Goal: Task Accomplishment & Management: Complete application form

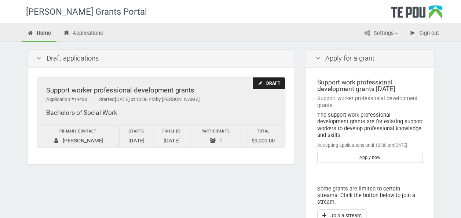
click at [217, 103] on div "Support worker professional development grants Application #14433 | Started Tod…" at bounding box center [161, 101] width 248 height 48
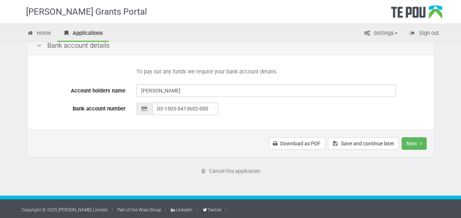
scroll to position [359, 0]
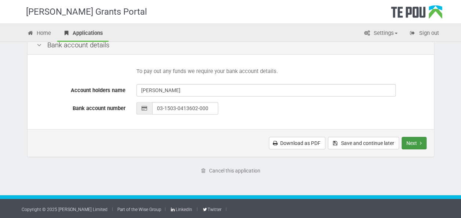
click at [410, 141] on button "Next" at bounding box center [413, 143] width 25 height 12
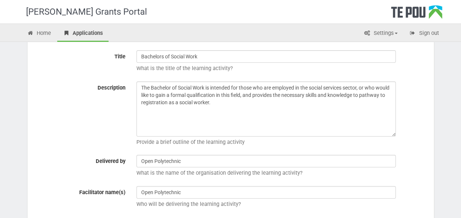
scroll to position [103, 0]
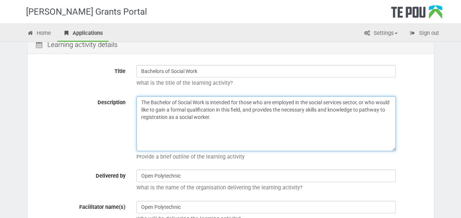
click at [139, 129] on textarea "The Bachelor of Social Work is intended for those who are employed in the socia…" at bounding box center [265, 123] width 259 height 55
click at [245, 117] on textarea "The Bachelor of Social Work is intended for those who are employed in the socia…" at bounding box center [265, 123] width 259 height 55
type textarea "The Bachelor of Social Work is intended for those who are employed in the socia…"
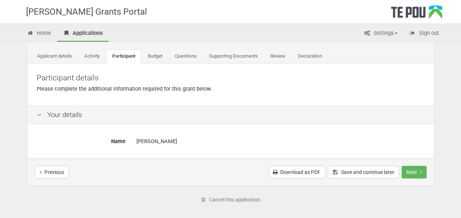
scroll to position [38, 0]
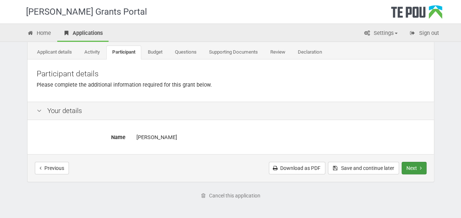
click at [417, 169] on button "Next" at bounding box center [413, 168] width 25 height 12
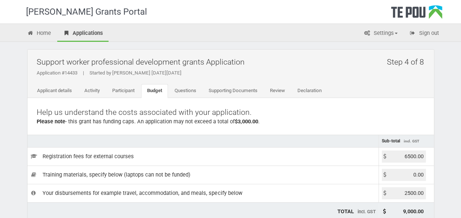
click at [407, 154] on input "6500.00" at bounding box center [403, 156] width 44 height 12
click at [416, 156] on input "541200.00" at bounding box center [403, 156] width 44 height 12
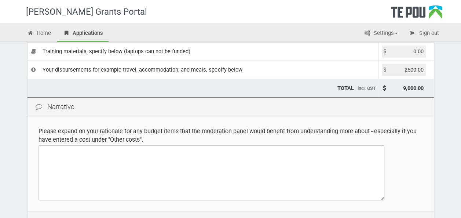
scroll to position [125, 0]
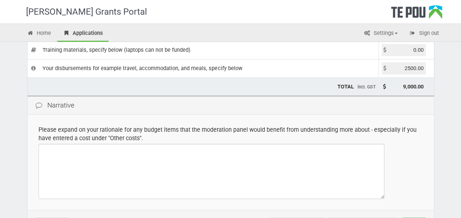
type input "5412.00"
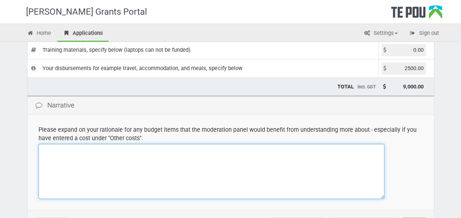
type input "7,912.00"
click at [83, 152] on textarea at bounding box center [211, 171] width 346 height 55
drag, startPoint x: 62, startPoint y: 147, endPoint x: 51, endPoint y: 148, distance: 11.7
click at [51, 148] on textarea "My extra expenses" at bounding box center [211, 171] width 346 height 55
click at [97, 150] on textarea "My extra expenses" at bounding box center [211, 171] width 346 height 55
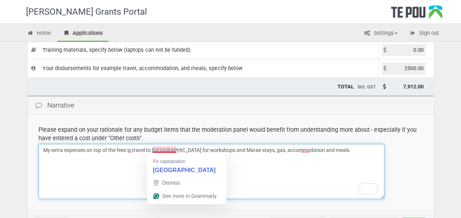
click at [168, 149] on textarea "My extra expenses on top of the fees is travel to wellington for workshops and …" at bounding box center [211, 171] width 346 height 55
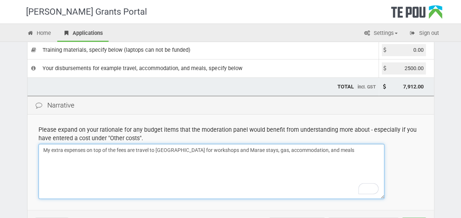
click at [334, 150] on textarea "My extra expenses on top of the fees are travel to Wellington for workshops and…" at bounding box center [211, 171] width 346 height 55
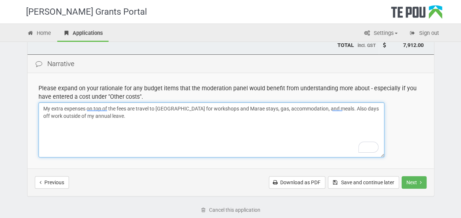
scroll to position [185, 0]
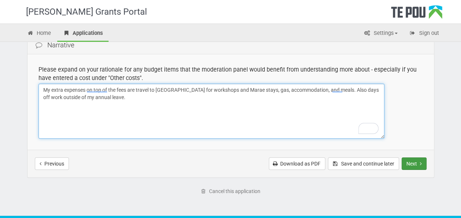
type textarea "My extra expenses on top of the fees are travel to Wellington for workshops and…"
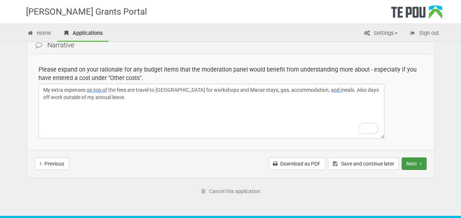
click at [418, 165] on button "Next" at bounding box center [413, 163] width 25 height 12
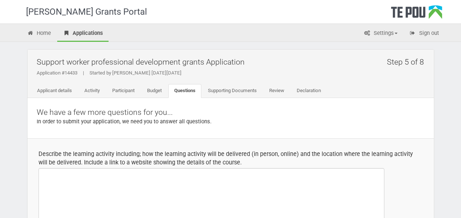
select select
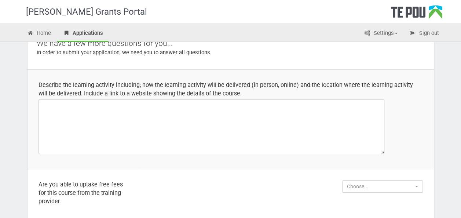
scroll to position [74, 0]
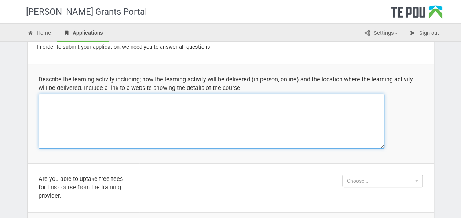
click at [80, 105] on textarea at bounding box center [211, 120] width 346 height 55
click at [111, 98] on textarea "The learning activity is a bac" at bounding box center [211, 120] width 346 height 55
click at [166, 99] on textarea "The learning activity is a Bachelor's of Social Work," at bounding box center [211, 120] width 346 height 55
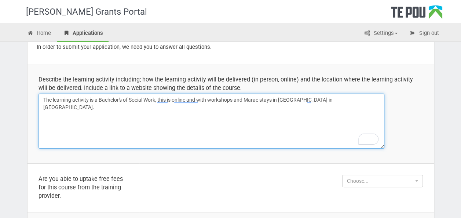
paste textarea "https://www.openpolytechnic.ac.nz/qualifications-and-courses/op7400-bachelor-of…"
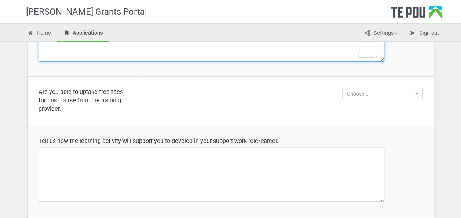
scroll to position [164, 0]
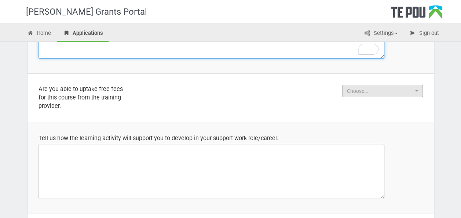
type textarea "The learning activity is a Bachelor's of Social Work. This is done online, with…"
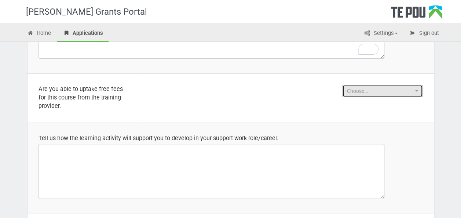
click at [384, 91] on span "Choose..." at bounding box center [380, 90] width 66 height 7
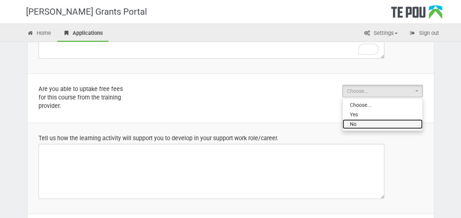
click at [367, 119] on link "No" at bounding box center [382, 124] width 80 height 10
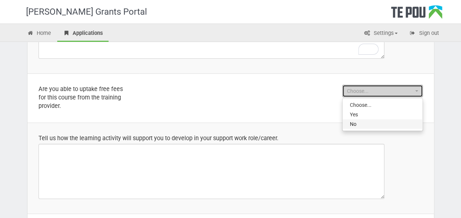
select select "No"
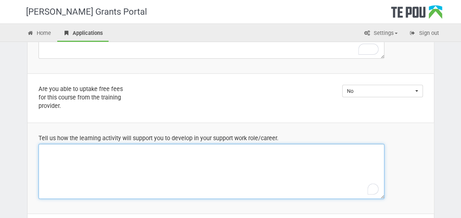
click at [145, 170] on textarea "To enrich screen reader interactions, please activate Accessibility in Grammarl…" at bounding box center [211, 171] width 346 height 55
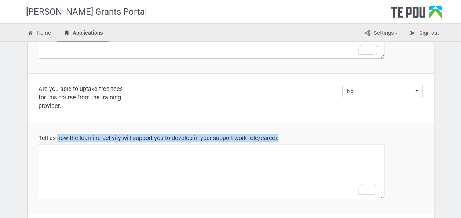
drag, startPoint x: 286, startPoint y: 133, endPoint x: 57, endPoint y: 130, distance: 229.0
click at [57, 130] on td "Tell us how the learning activity will support you to develop in your support w…" at bounding box center [230, 167] width 406 height 91
drag, startPoint x: 57, startPoint y: 130, endPoint x: 68, endPoint y: 138, distance: 13.9
copy div "how the learning activity will support you to develop in your support work role…"
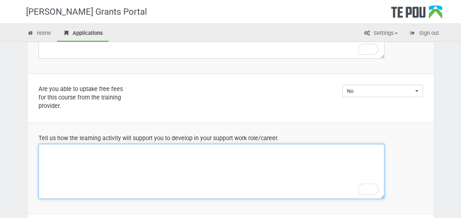
click at [70, 150] on textarea "To enrich screen reader interactions, please activate Accessibility in Grammarl…" at bounding box center [211, 171] width 346 height 55
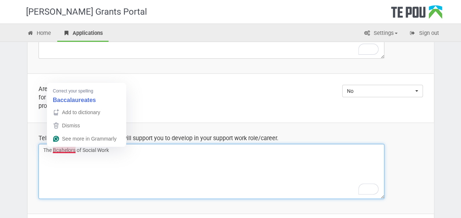
click at [60, 149] on textarea "The Bcahelors of Social Work" at bounding box center [211, 171] width 346 height 55
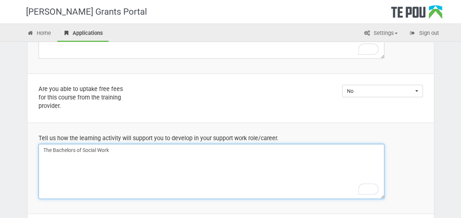
click at [117, 151] on textarea "The Bachelors of Social Work" at bounding box center [211, 171] width 346 height 55
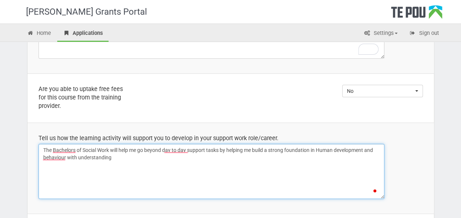
type textarea "The Bachelors of Social Work will help me go beyond day to day support tasks by…"
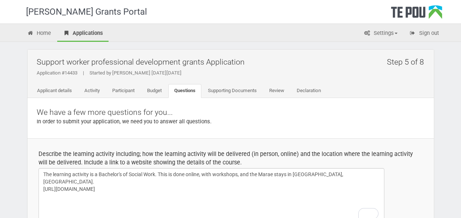
select select "No"
select select
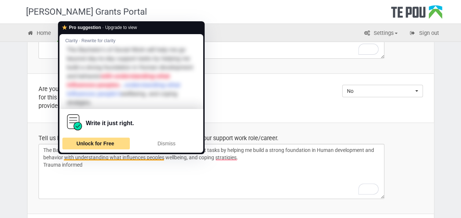
click at [112, 141] on span "Unlock for Free" at bounding box center [96, 143] width 38 height 6
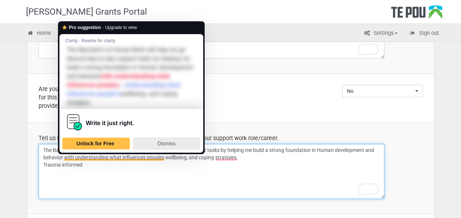
click at [168, 143] on span "Dismiss" at bounding box center [166, 143] width 18 height 6
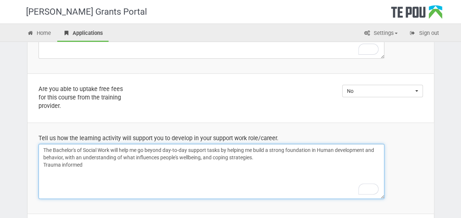
click at [93, 163] on textarea "The Bachelor's of Social Work will help me go beyond day-to-day support tasks b…" at bounding box center [211, 171] width 346 height 55
click at [43, 163] on textarea "The Bachelor's of Social Work will help me go beyond day-to-day support tasks b…" at bounding box center [211, 171] width 346 height 55
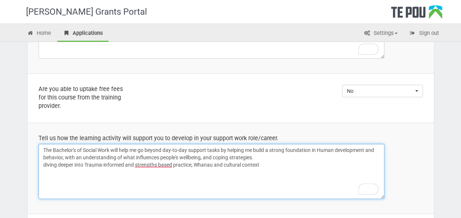
click at [45, 162] on textarea "The Bachelor's of Social Work will help me go beyond day-to-day support tasks b…" at bounding box center [211, 171] width 346 height 55
click at [265, 162] on textarea "The Bachelor's of Social Work will help me go beyond day-to-day support tasks b…" at bounding box center [211, 171] width 346 height 55
type textarea "The Bachelor's of Social Work will help me go beyond day-to-day support tasks b…"
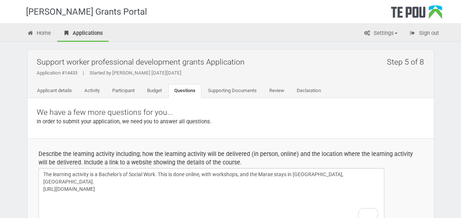
select select "No"
select select
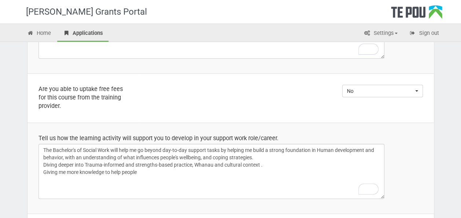
click at [111, 171] on textarea "The Bachelor's of Social Work will help me go beyond day-to-day support tasks b…" at bounding box center [211, 171] width 346 height 55
click at [137, 170] on textarea "The Bachelor's of Social Work will help me go beyond day-to-day support tasks b…" at bounding box center [211, 171] width 346 height 55
click at [167, 172] on textarea "The Bachelor's of Social Work will help me go beyond day-to-day support tasks b…" at bounding box center [211, 171] width 346 height 55
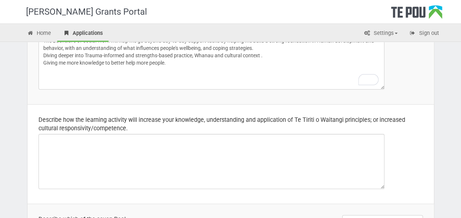
scroll to position [263, 0]
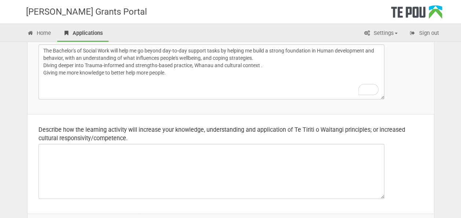
type textarea "The Bachelor's of Social Work will help me go beyond day-to-day support tasks b…"
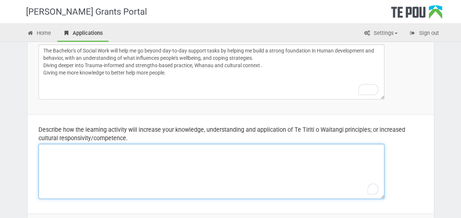
click at [69, 150] on textarea "To enrich screen reader interactions, please activate Accessibility in Grammarl…" at bounding box center [211, 171] width 346 height 55
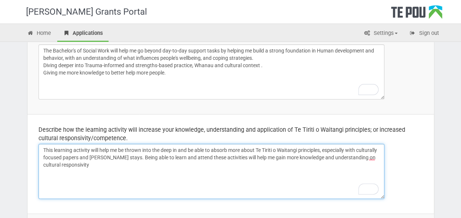
type textarea "This learning activity will help me be thrown into the deep in and be able to a…"
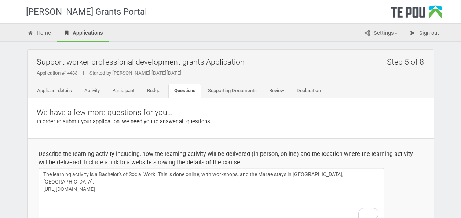
select select "No"
select select
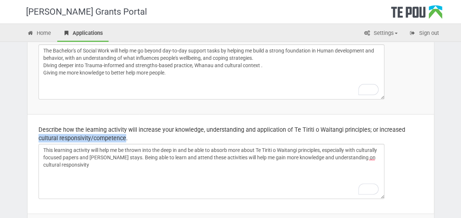
drag, startPoint x: 125, startPoint y: 137, endPoint x: 29, endPoint y: 136, distance: 96.4
click at [29, 136] on td "Describe how the learning activity will increase your knowledge, understanding …" at bounding box center [230, 163] width 406 height 99
drag, startPoint x: 29, startPoint y: 136, endPoint x: 46, endPoint y: 137, distance: 17.3
copy div "cultural responsivity/competence"
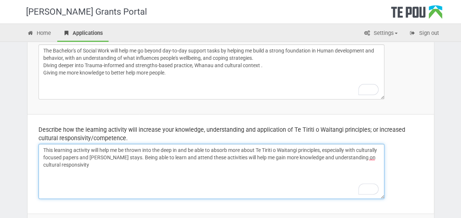
click at [101, 163] on textarea "This learning activity will help me be thrown into the deep in and be able to a…" at bounding box center [211, 171] width 346 height 55
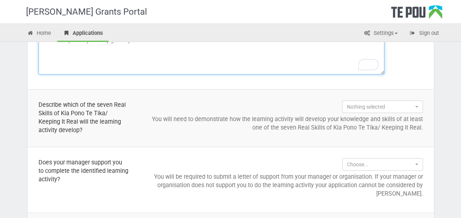
scroll to position [391, 0]
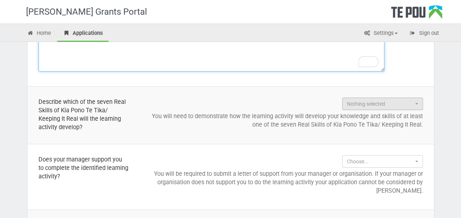
type textarea "This learning activity will help me be thrown into the deep in and be able to a…"
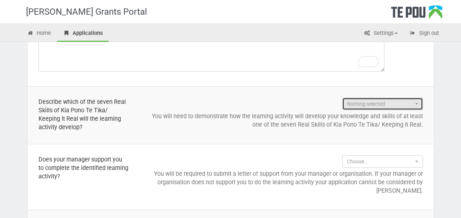
click at [413, 102] on button "Nothing selected" at bounding box center [382, 103] width 81 height 12
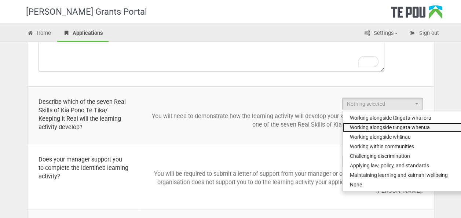
click at [430, 125] on link "Working alongside tāngata whenua" at bounding box center [404, 127] width 125 height 10
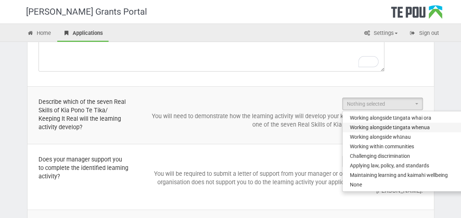
select select "Working alongside tāngata whenua"
click at [298, 145] on td "Choose... Choose... Yes No Choose... Yes No You will be required to submit a le…" at bounding box center [286, 177] width 294 height 66
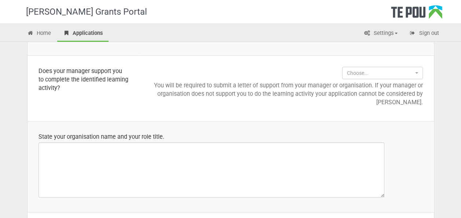
scroll to position [480, 0]
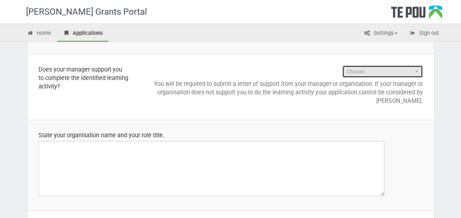
click at [398, 70] on span "Choose..." at bounding box center [380, 71] width 66 height 7
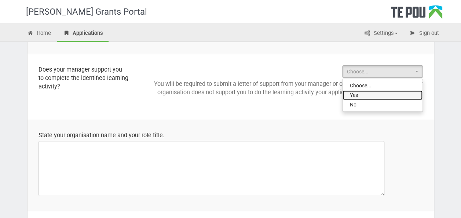
click at [383, 92] on link "Yes" at bounding box center [382, 95] width 80 height 10
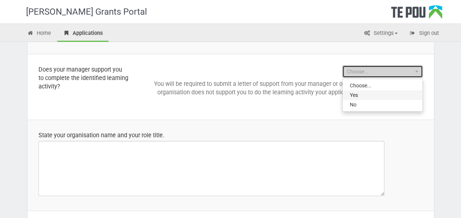
select select "Yes"
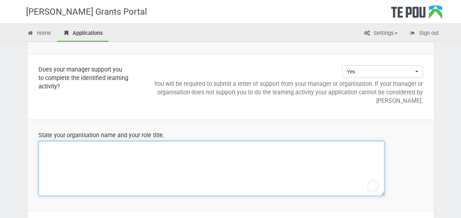
click at [189, 155] on textarea "To enrich screen reader interactions, please activate Accessibility in Grammarl…" at bounding box center [211, 168] width 346 height 55
click at [166, 144] on textarea "Walsh Trust - Mental health support worker and Awhi ora support" at bounding box center [211, 168] width 346 height 55
click at [193, 147] on textarea "Walsh Trust - Mental health support worker and Awhi Ora support" at bounding box center [211, 168] width 346 height 55
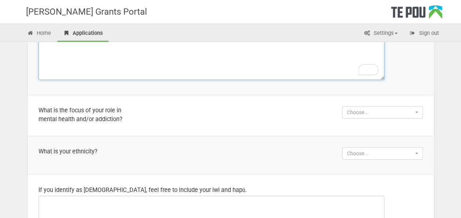
scroll to position [599, 0]
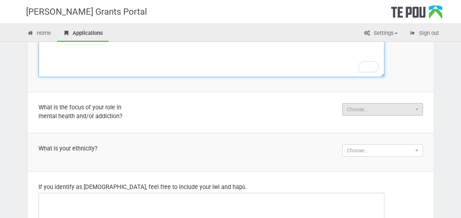
type textarea "Walsh Trust - Mental health support worker and Awhi Ora support."
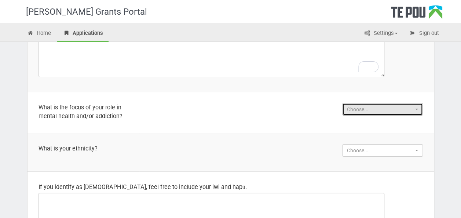
click at [361, 110] on span "Choose..." at bounding box center [380, 109] width 66 height 7
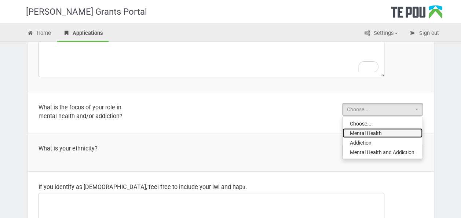
click at [363, 133] on span "Mental Health" at bounding box center [366, 132] width 32 height 7
select select "Mental Health"
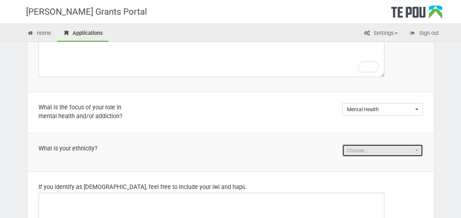
click at [353, 149] on span "Choose..." at bounding box center [380, 150] width 66 height 7
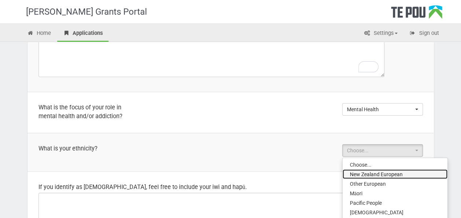
click at [359, 171] on span "New Zealand European" at bounding box center [376, 173] width 53 height 7
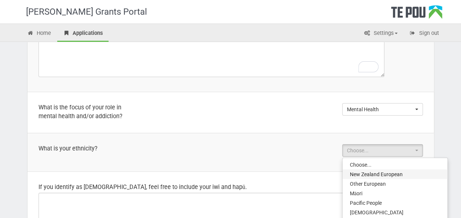
select select "New Zealand European"
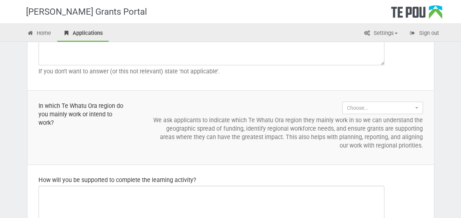
scroll to position [788, 0]
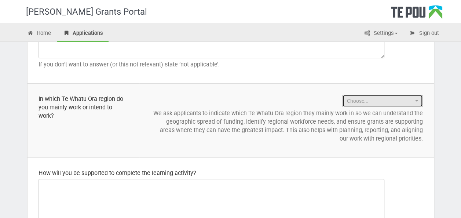
click at [401, 97] on span "Choose..." at bounding box center [380, 100] width 66 height 7
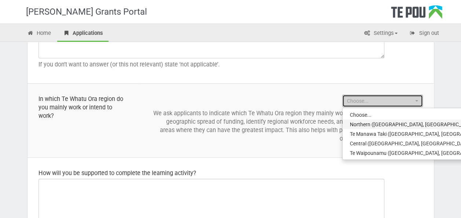
select select "Northern (Northland, Auckland, Waitematā and Counties Manukau)"
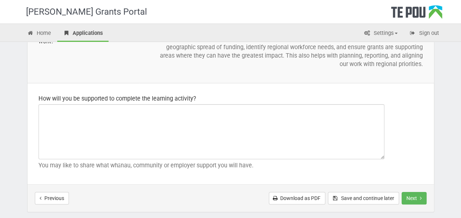
scroll to position [864, 0]
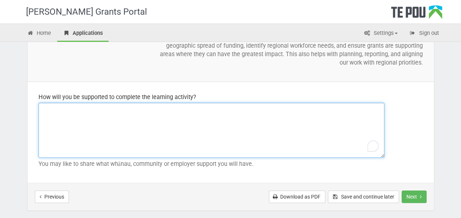
click at [77, 113] on textarea "To enrich screen reader interactions, please activate Accessibility in Grammarl…" at bounding box center [211, 130] width 346 height 55
click at [298, 106] on textarea "I have the support of my manager to study the Bachelor's within my work role, s…" at bounding box center [211, 130] width 346 height 55
click at [66, 107] on textarea "I have the support of my manager to study the Bachelor's within my work role, s…" at bounding box center [211, 130] width 346 height 55
click at [331, 106] on textarea "I have the full support of my manager to study the Bachelor's within my work ro…" at bounding box center [211, 130] width 346 height 55
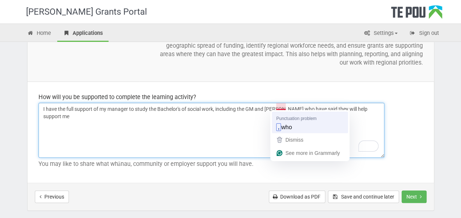
type textarea "I have the full support of my manager to study the Bachelor's of social work, i…"
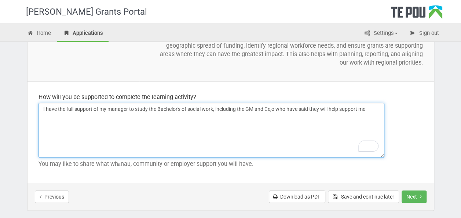
click at [369, 105] on textarea "I have the full support of my manager to study the Bachelor's of social work, i…" at bounding box center [211, 130] width 346 height 55
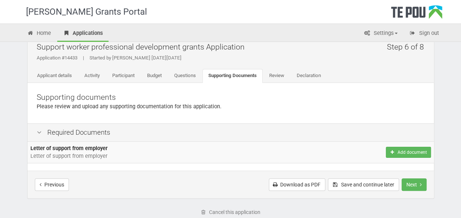
scroll to position [13, 0]
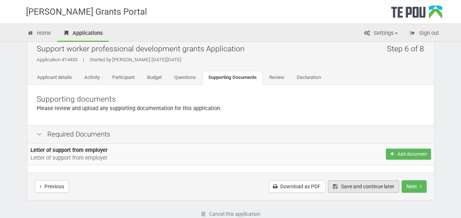
click at [347, 184] on button "Save and continue later" at bounding box center [363, 186] width 71 height 12
